Goal: Transaction & Acquisition: Purchase product/service

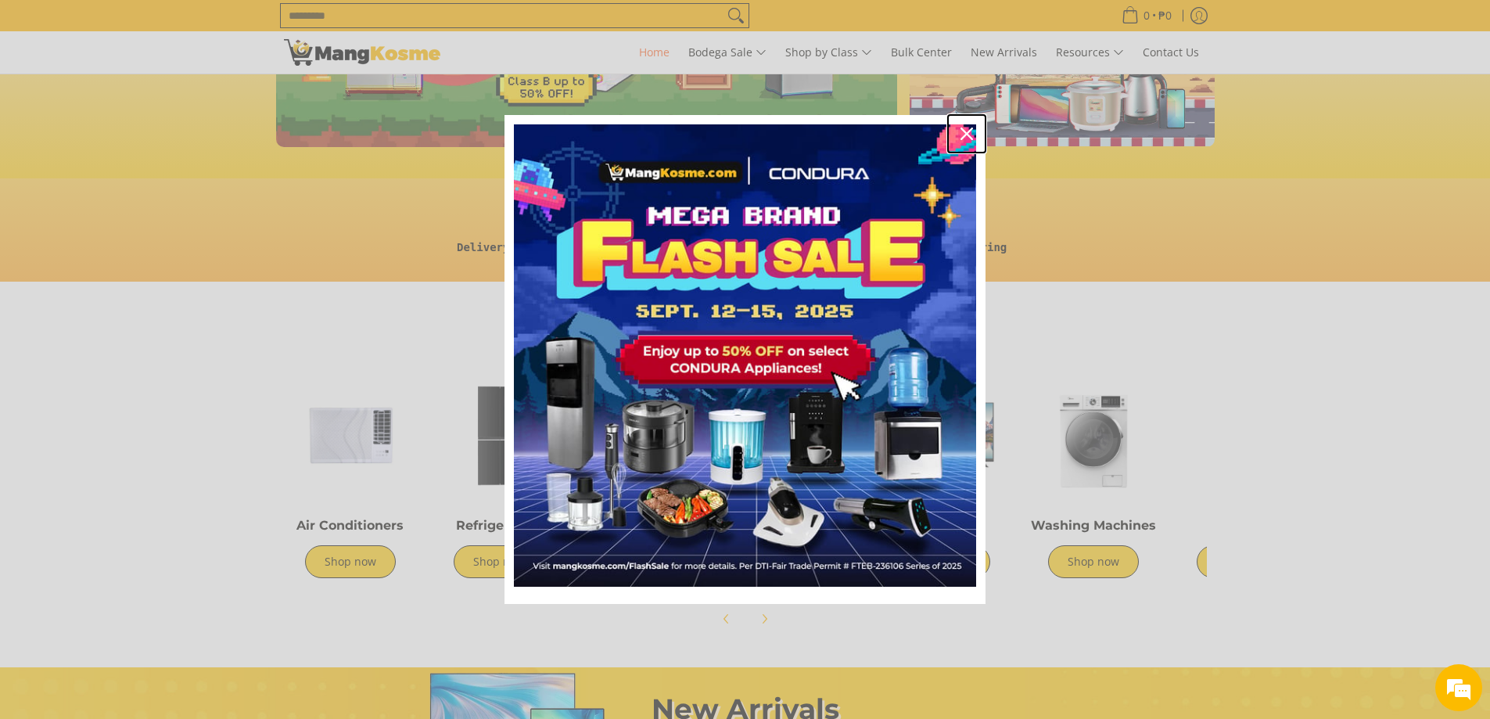
click at [966, 131] on icon "close icon" at bounding box center [966, 133] width 13 height 13
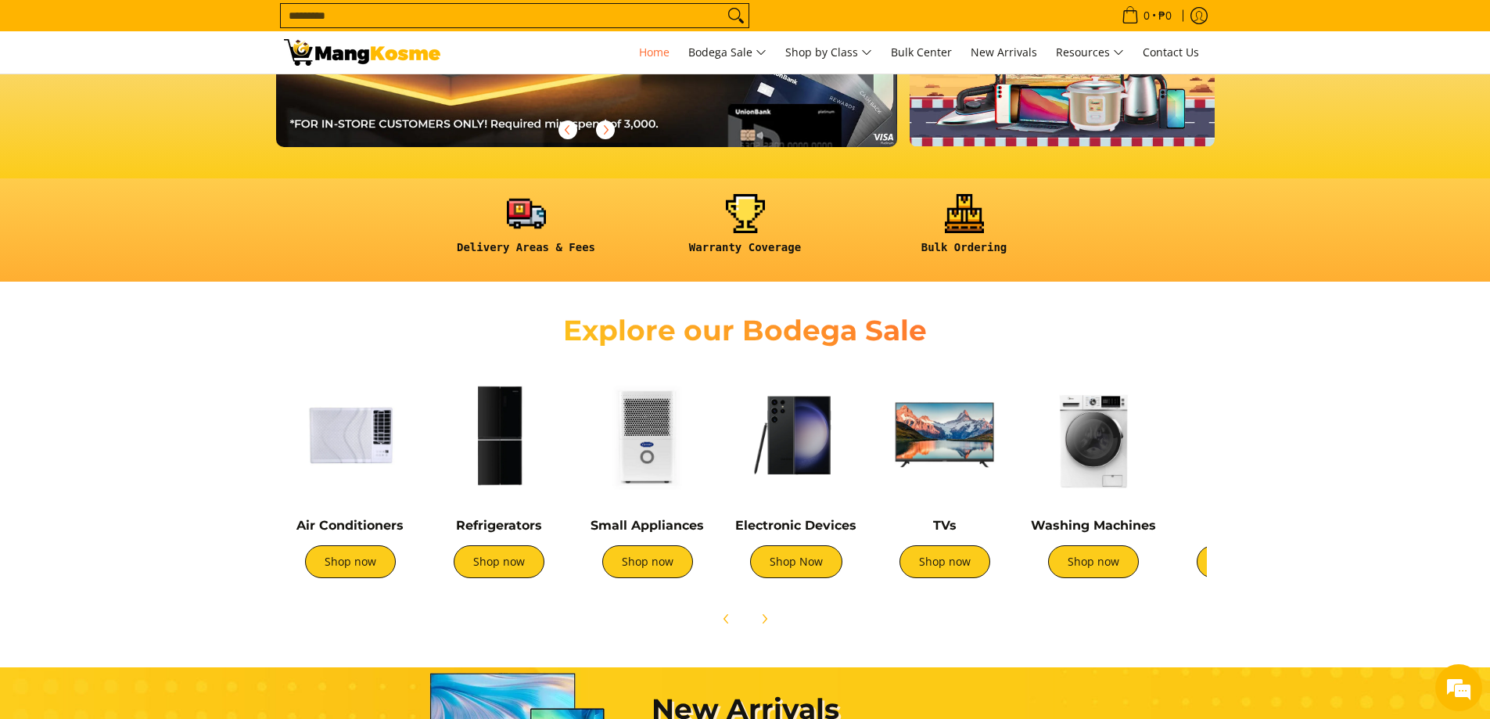
scroll to position [0, 1244]
click at [501, 565] on link "Shop now" at bounding box center [499, 561] width 91 height 33
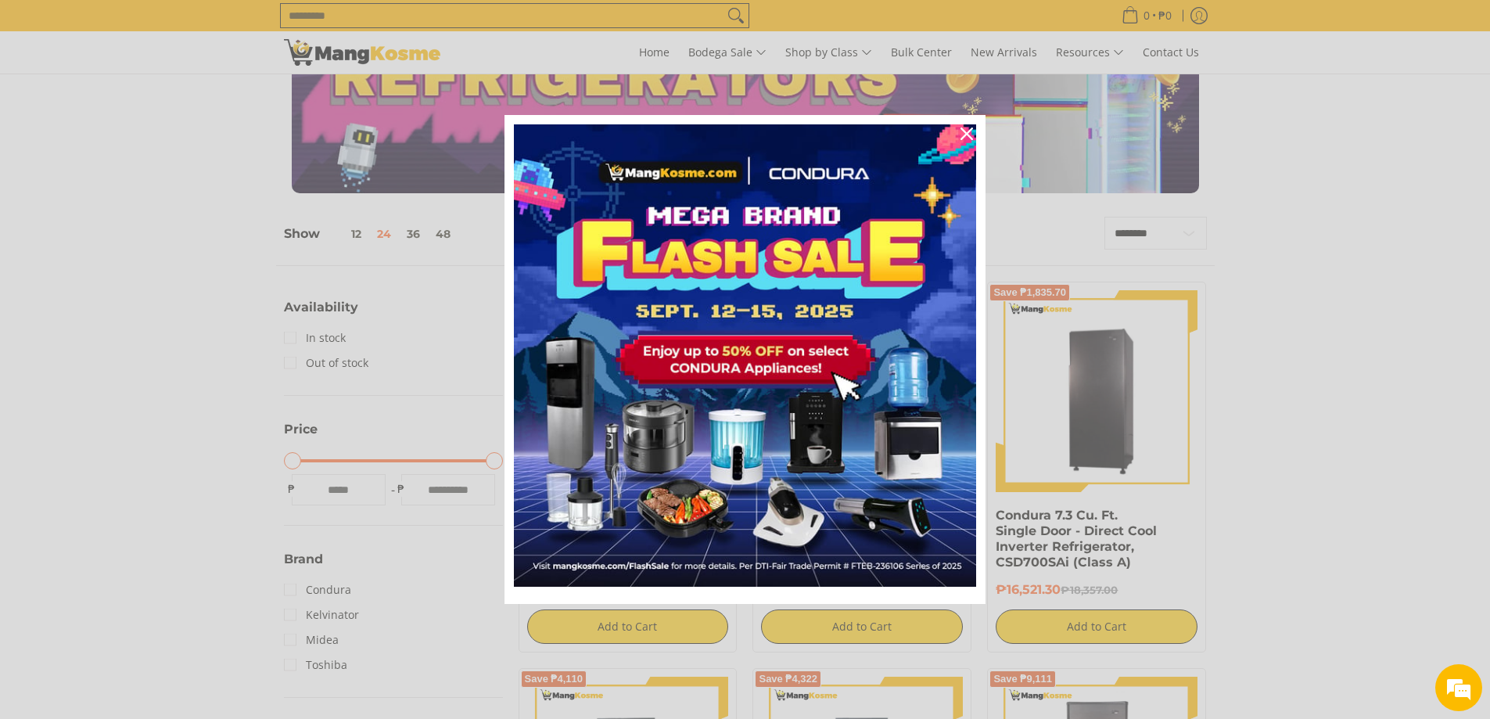
scroll to position [156, 0]
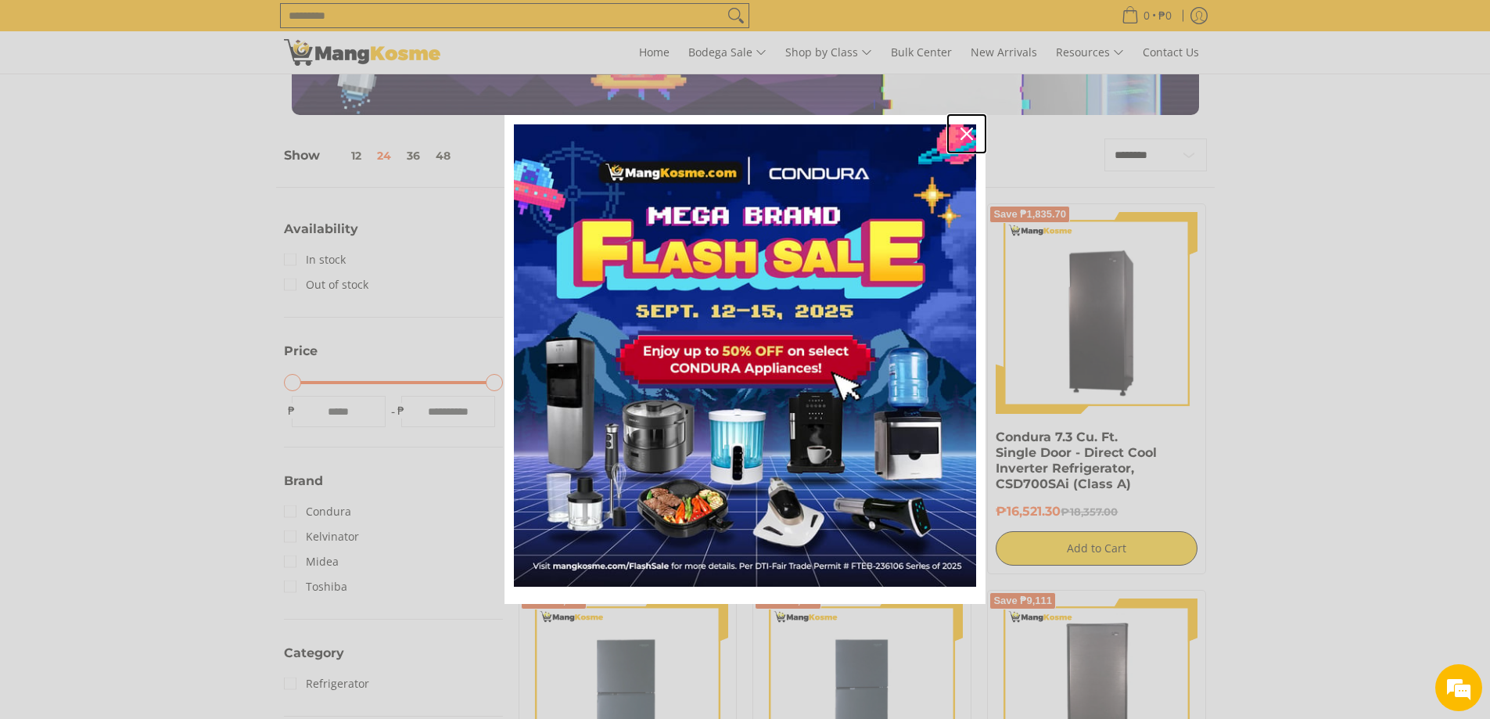
click at [965, 134] on icon "close icon" at bounding box center [966, 133] width 13 height 13
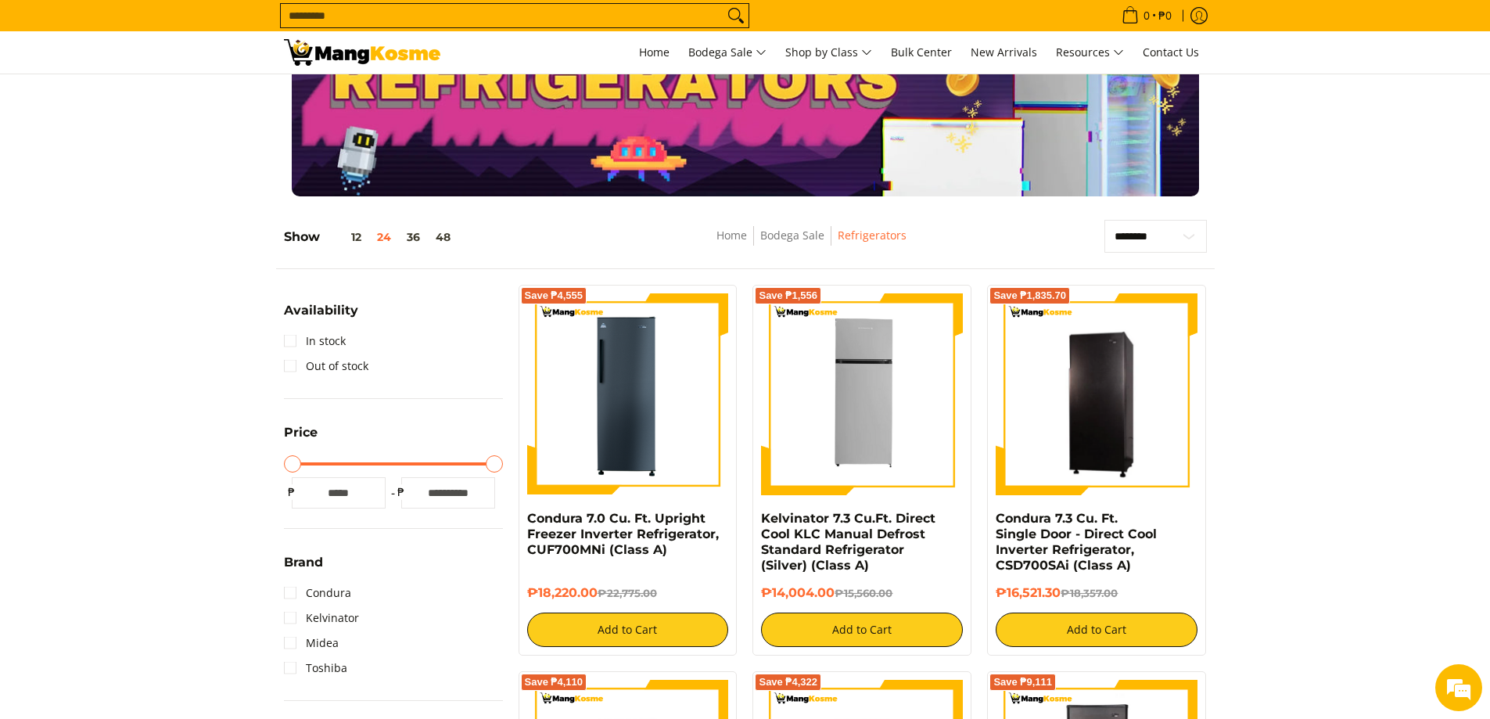
scroll to position [0, 0]
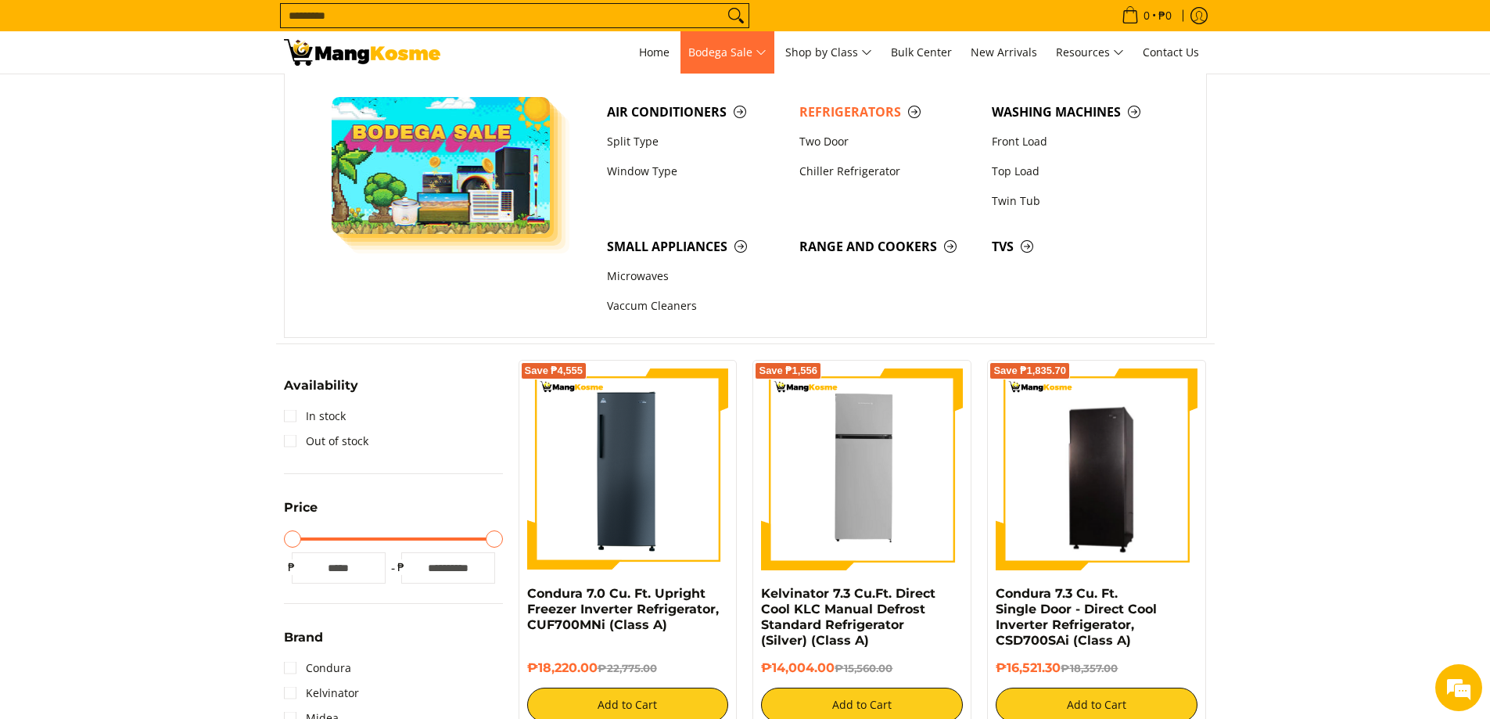
click at [724, 52] on span "Bodega Sale" at bounding box center [727, 53] width 78 height 20
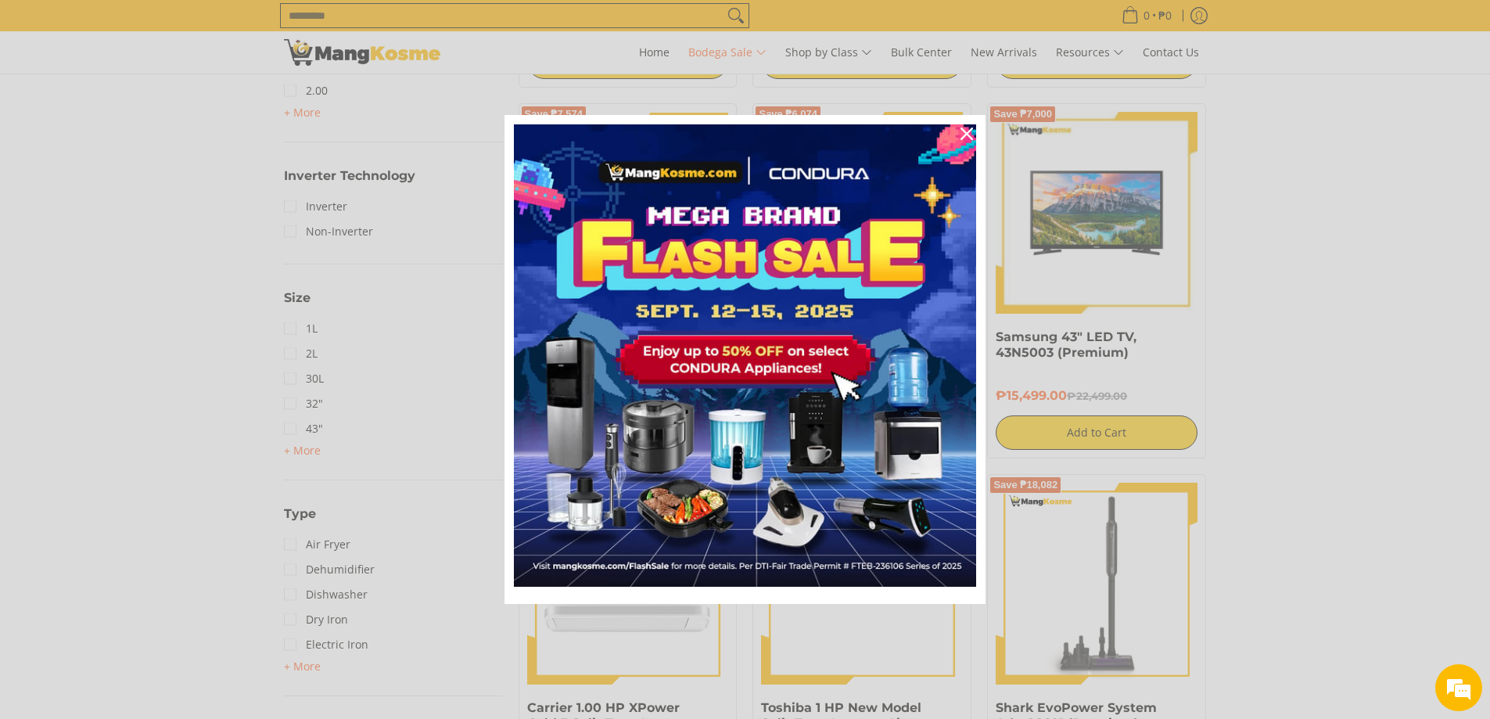
scroll to position [1642, 0]
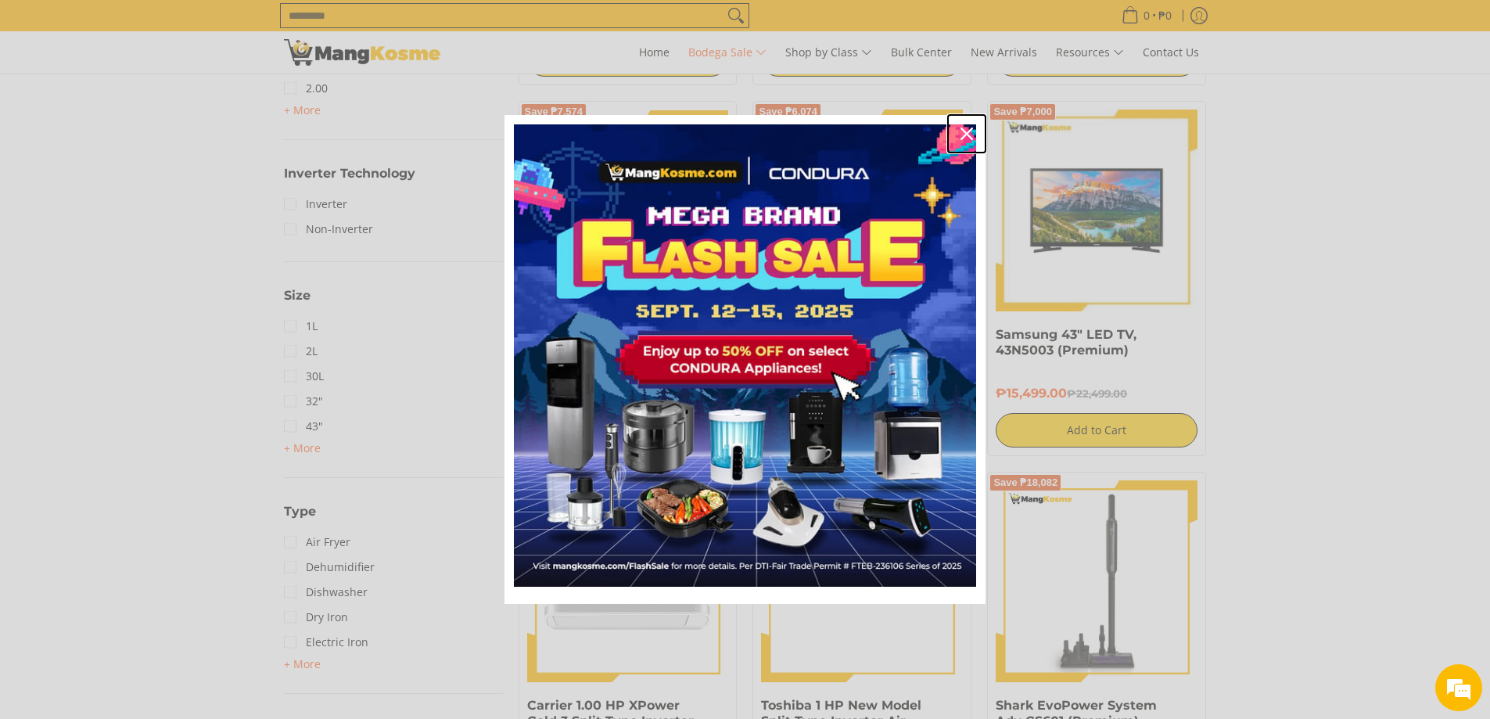
click at [968, 132] on icon "close icon" at bounding box center [966, 133] width 13 height 13
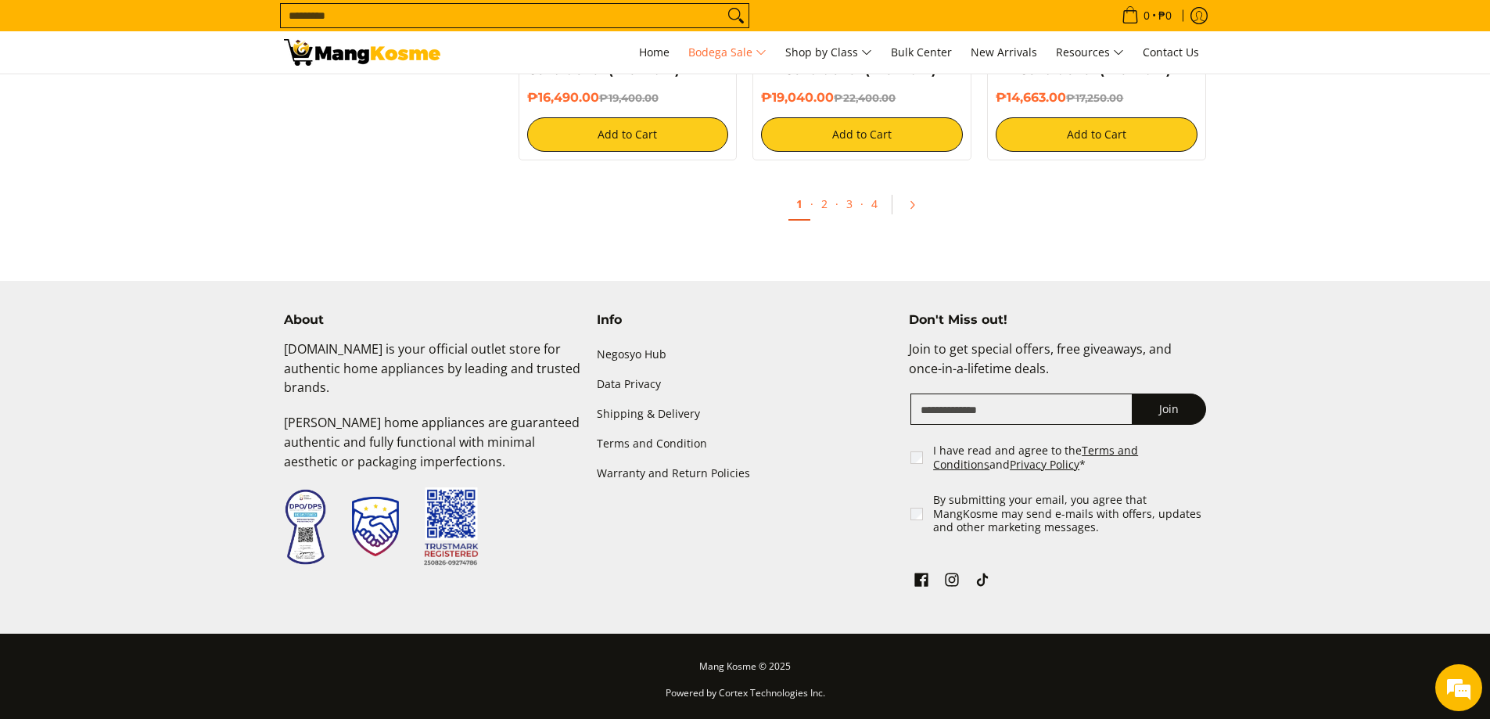
scroll to position [0, 0]
